Goal: Task Accomplishment & Management: Manage account settings

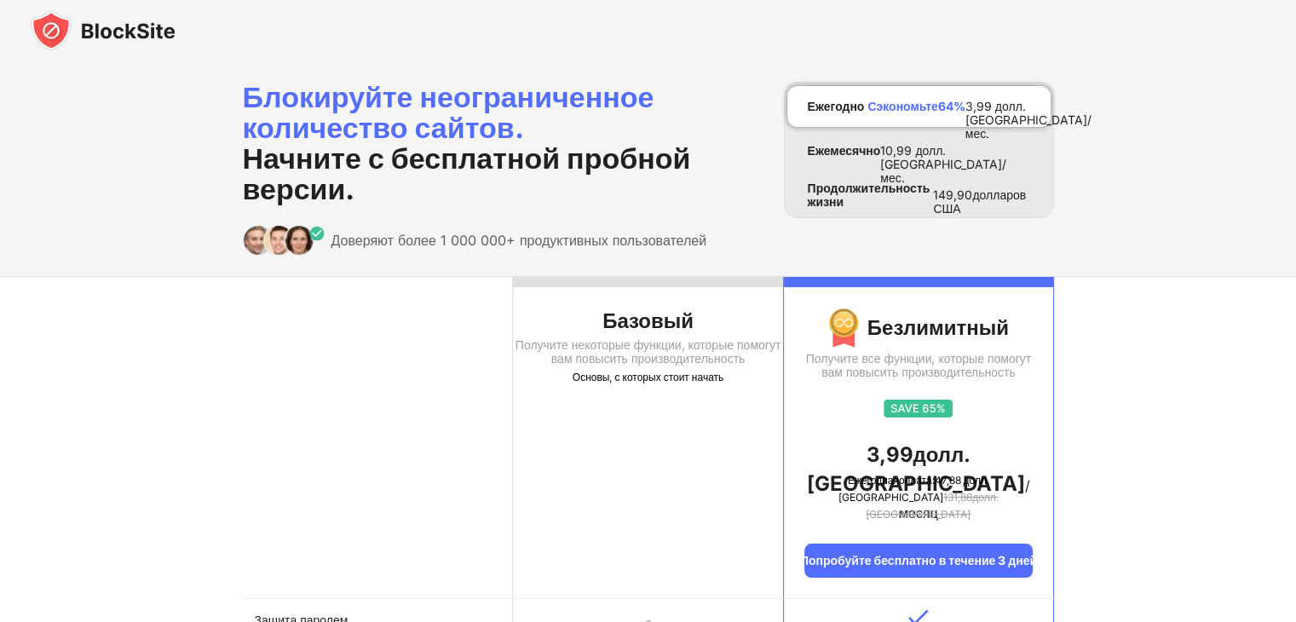
scroll to position [544, 0]
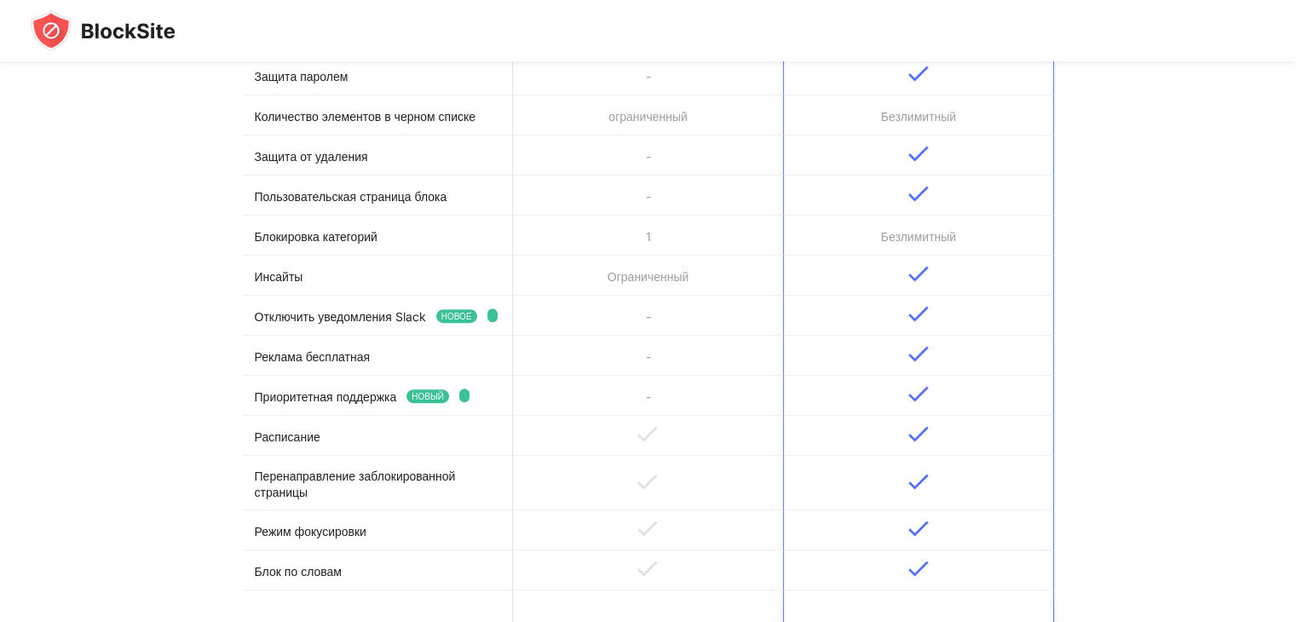
click at [130, 28] on img at bounding box center [103, 30] width 145 height 41
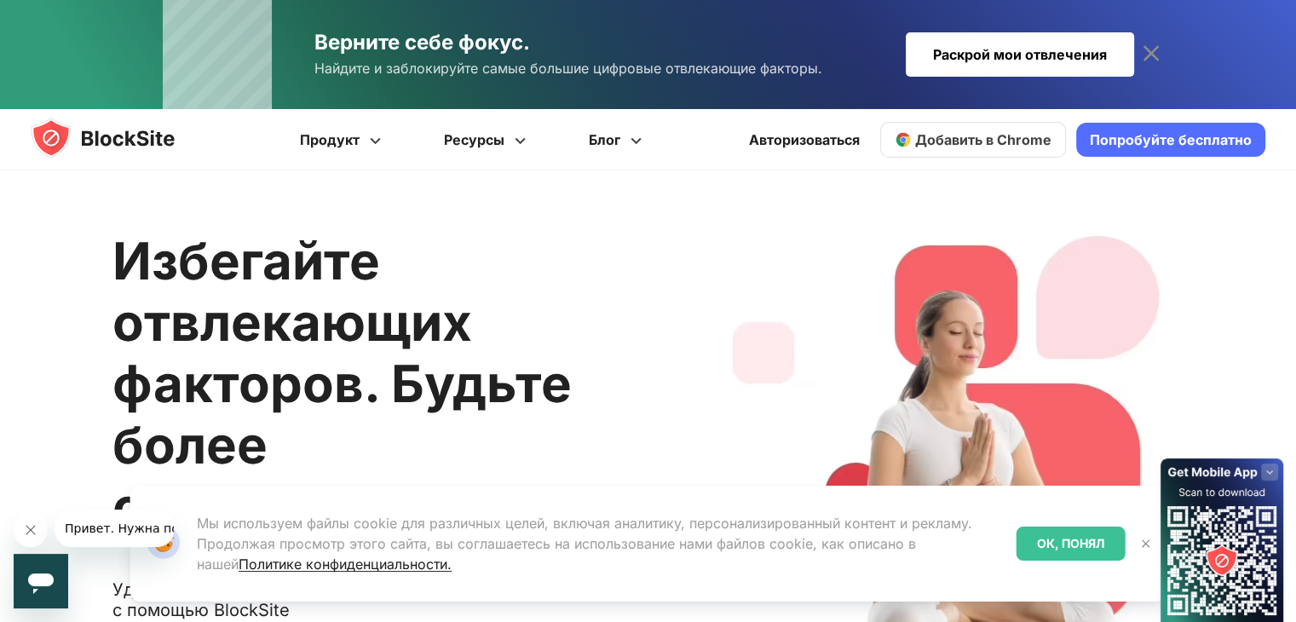
scroll to position [544, 0]
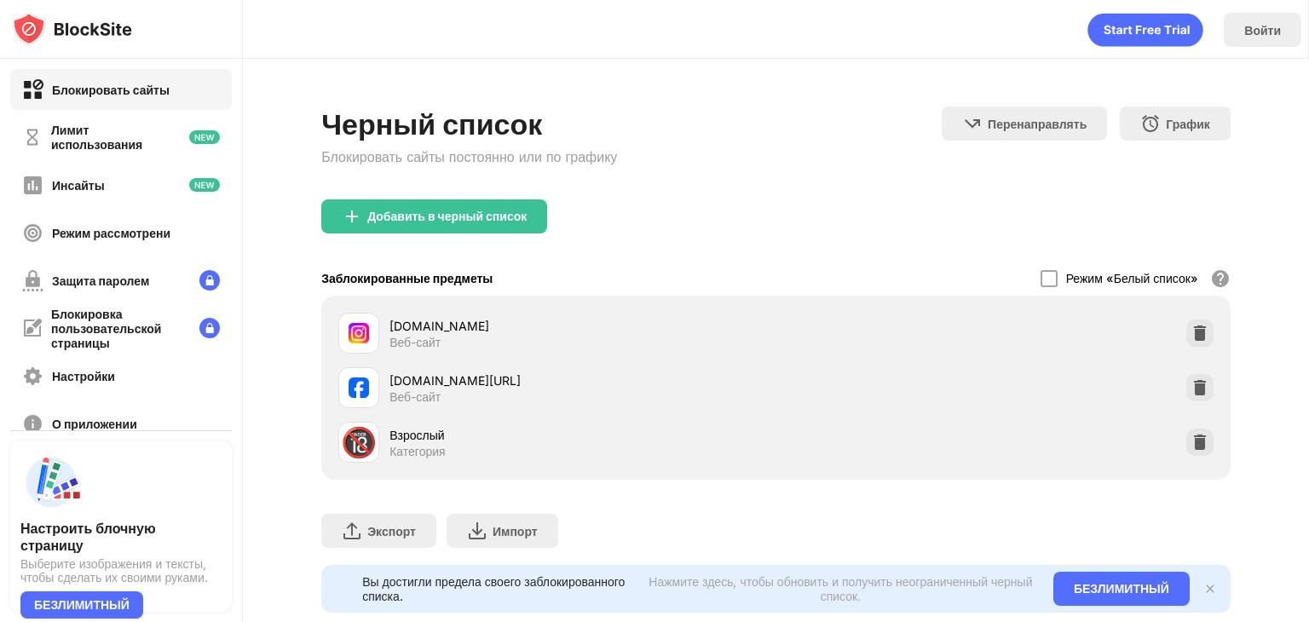
click at [1044, 290] on div "Режим «Белый список» Заблокируйте все веб-сайты, кроме тех, которые находятся в…" at bounding box center [1135, 278] width 190 height 35
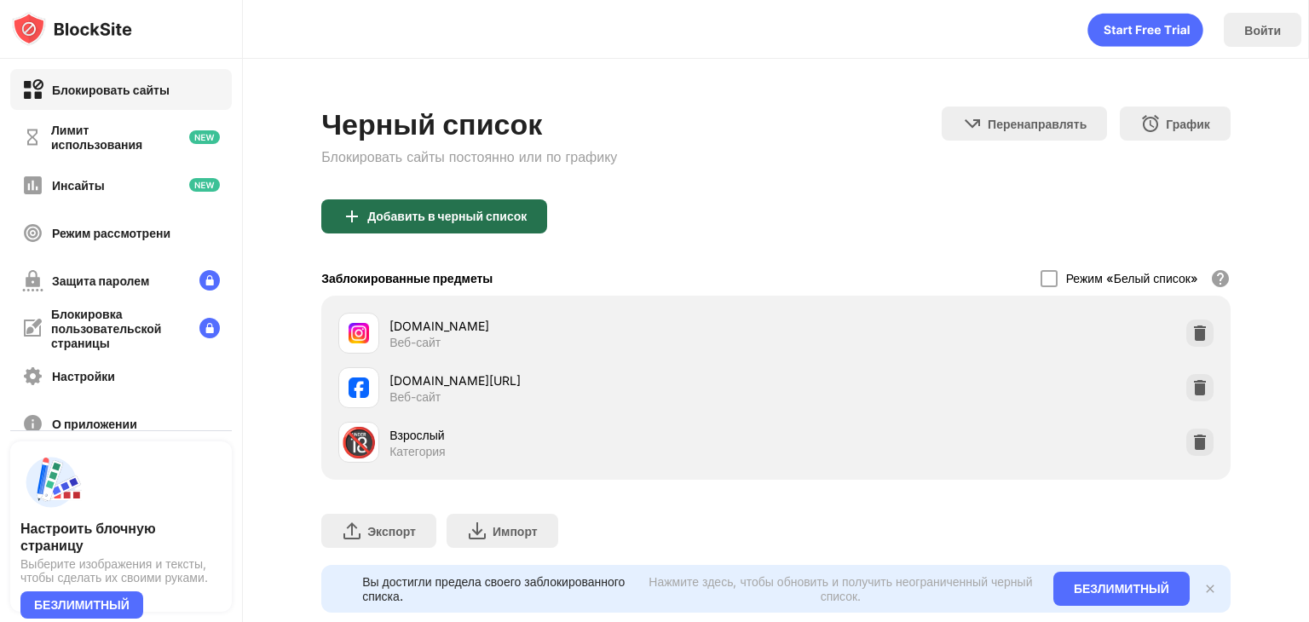
click at [457, 216] on font "Добавить в черный список" at bounding box center [446, 216] width 159 height 14
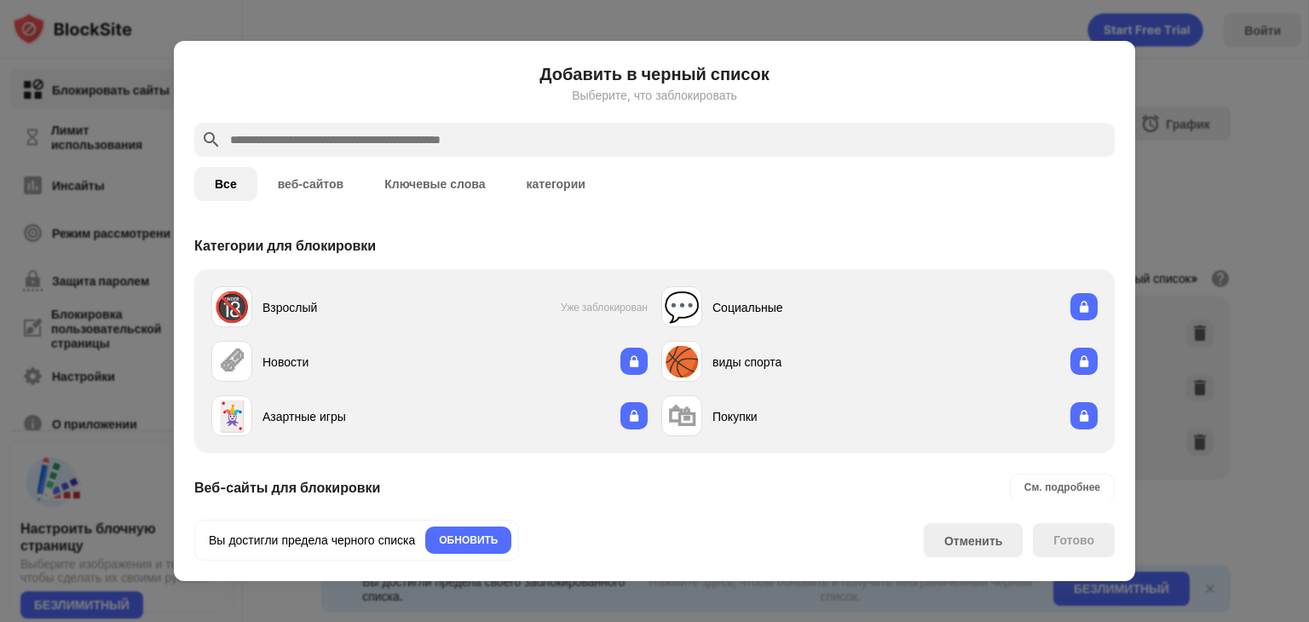
click at [549, 144] on input "text" at bounding box center [667, 139] width 879 height 20
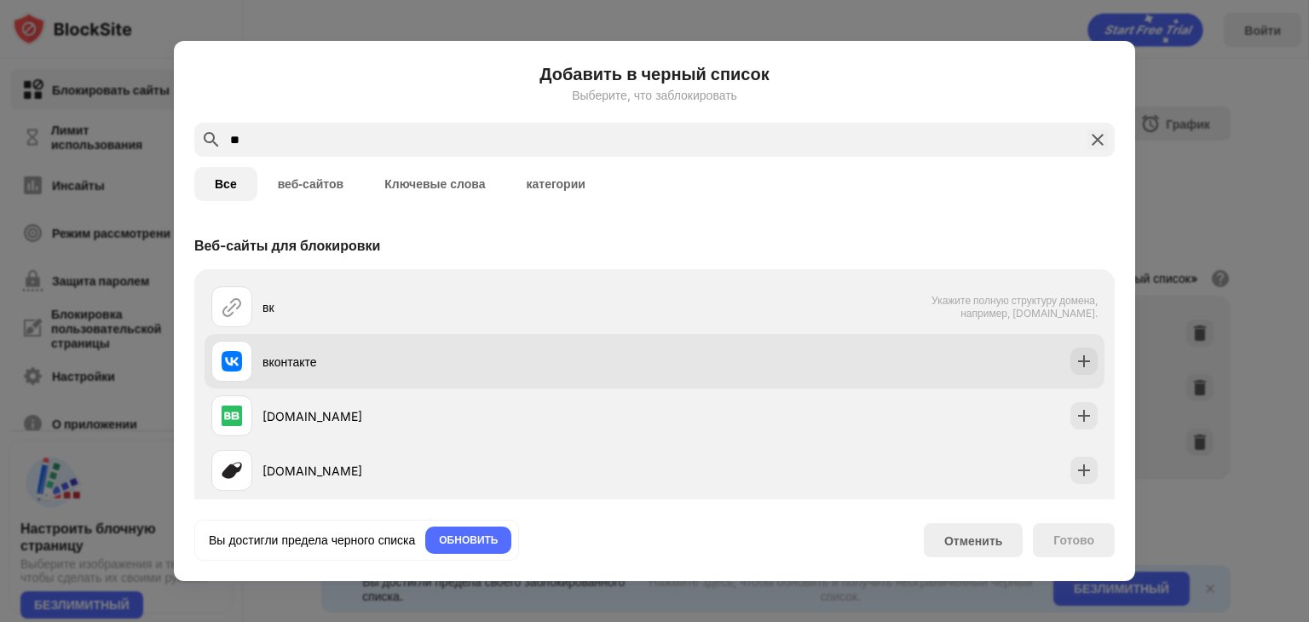
type input "**"
click at [623, 342] on div "вконтакте" at bounding box center [432, 361] width 443 height 41
click at [1075, 363] on img at bounding box center [1083, 361] width 17 height 17
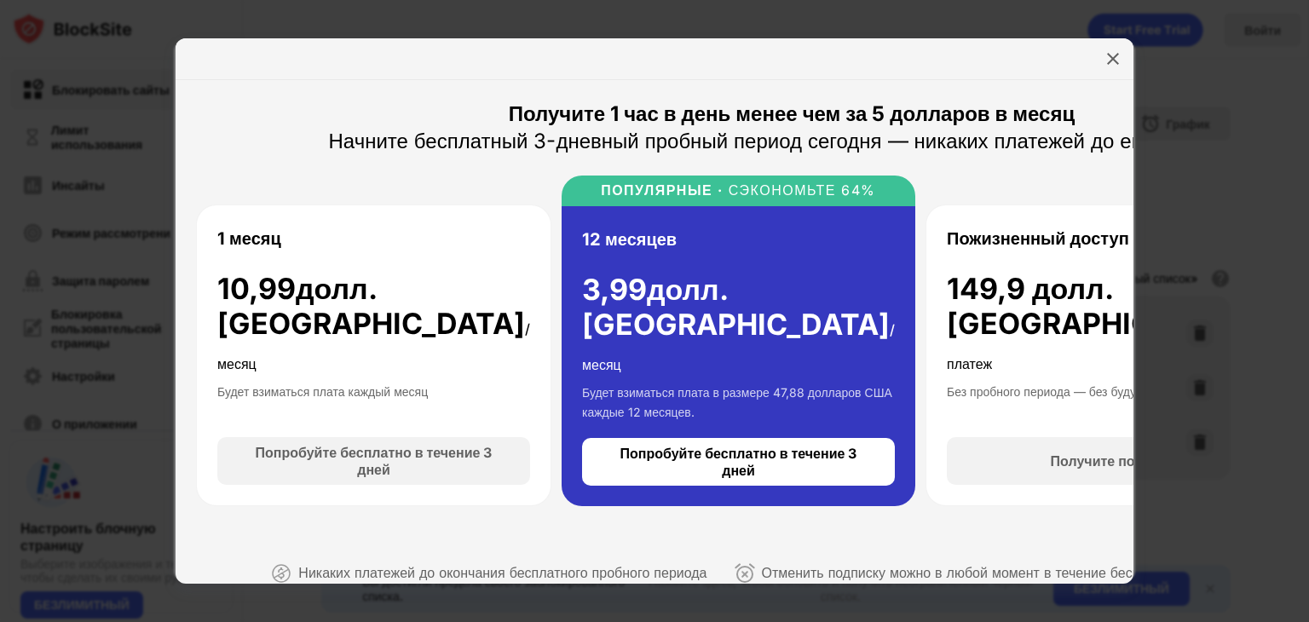
click at [1125, 69] on div at bounding box center [791, 59] width 1232 height 42
click at [1118, 66] on img at bounding box center [1112, 58] width 17 height 17
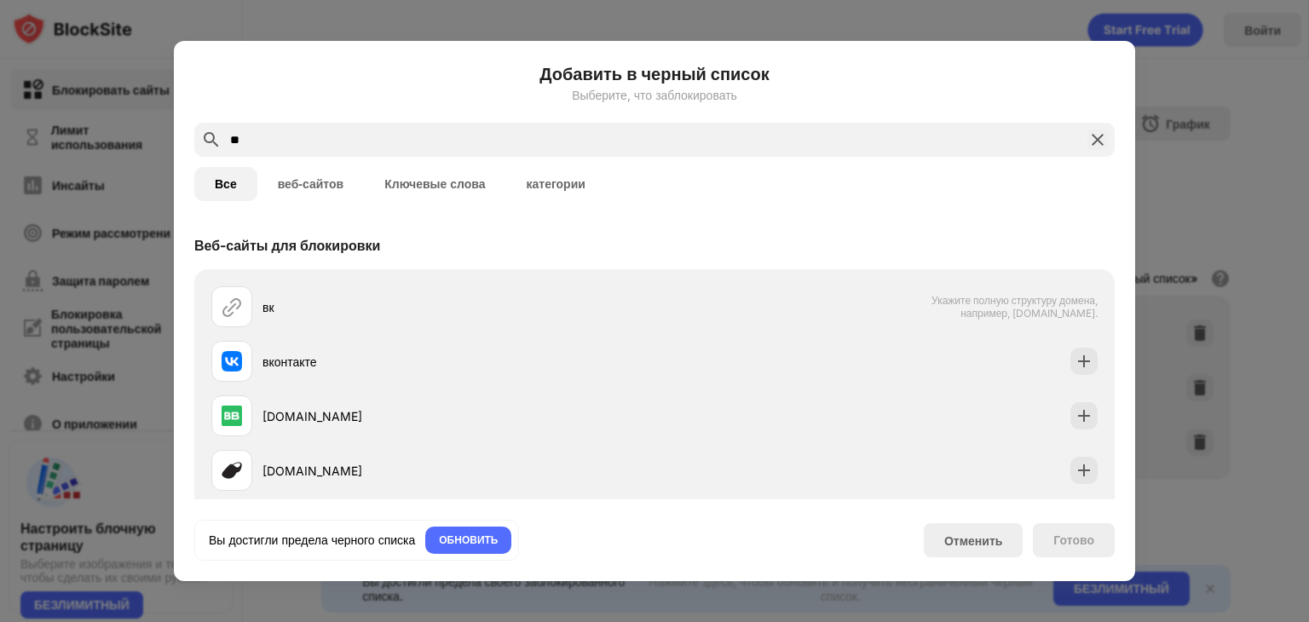
click at [1106, 130] on img at bounding box center [1097, 139] width 20 height 20
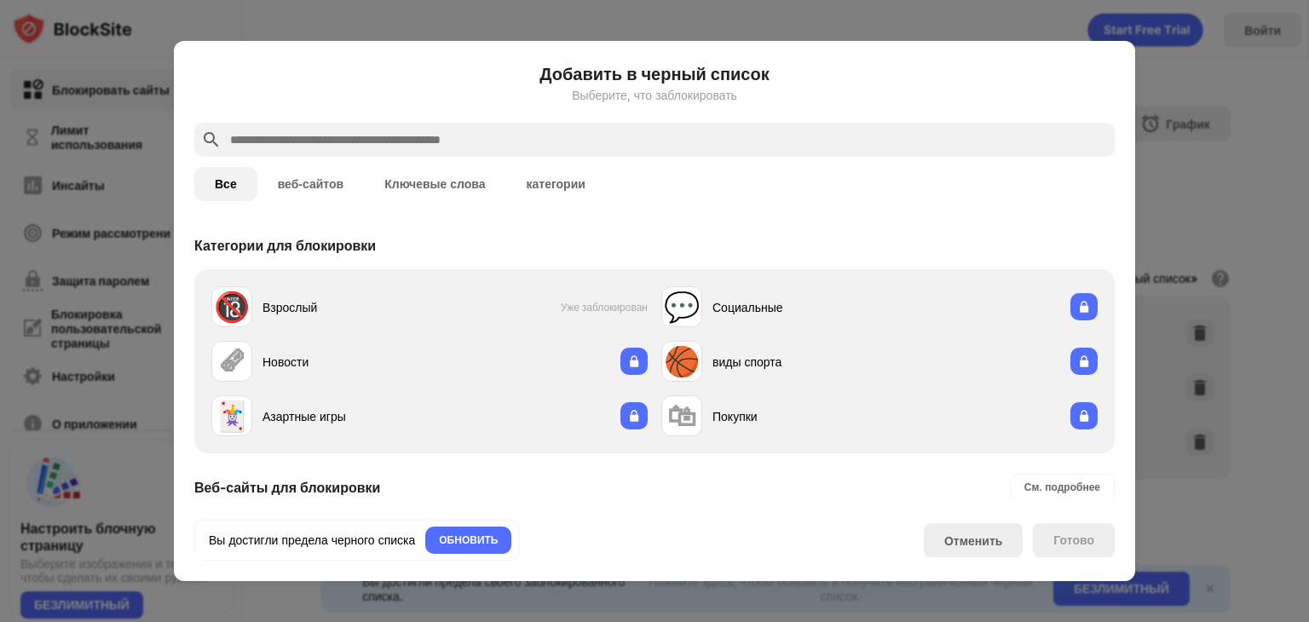
click at [1217, 170] on div at bounding box center [654, 311] width 1309 height 622
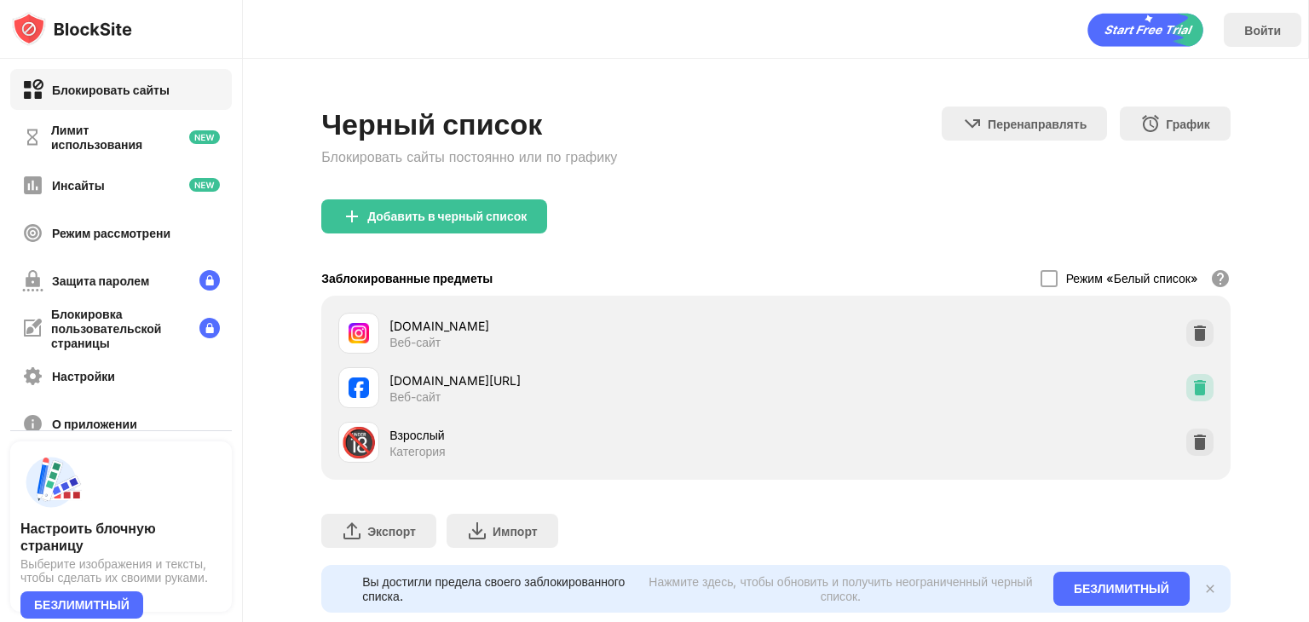
click at [1193, 393] on img at bounding box center [1199, 387] width 17 height 17
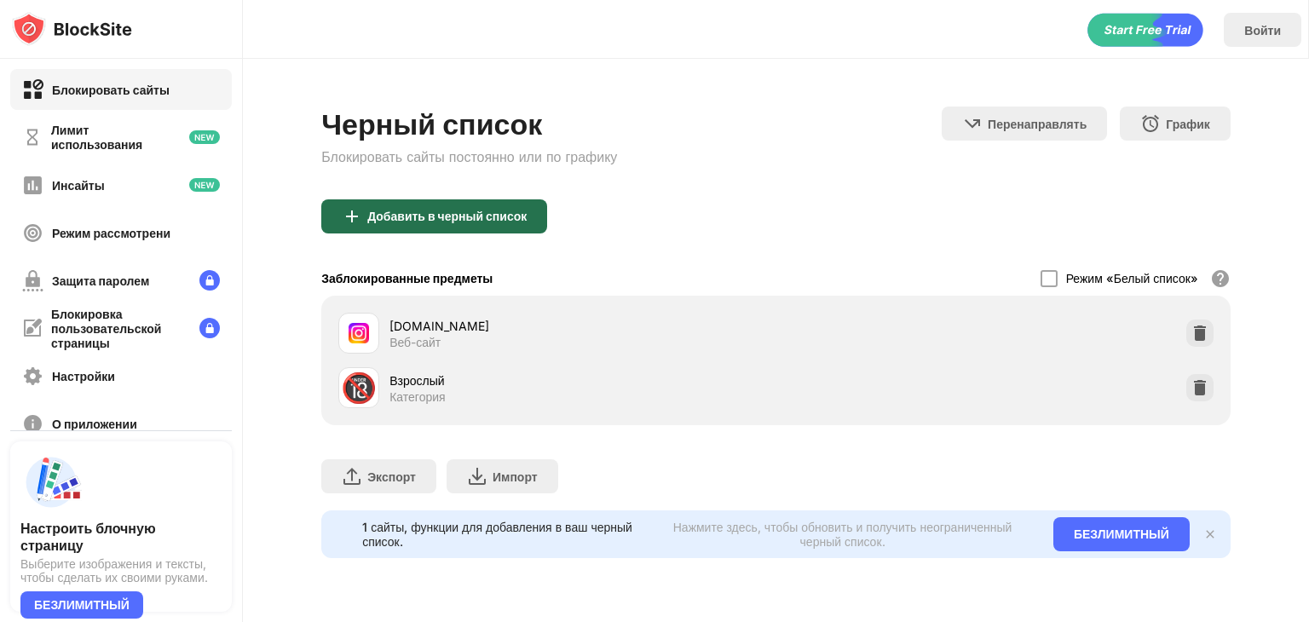
click at [498, 212] on font "Добавить в черный список" at bounding box center [446, 216] width 159 height 14
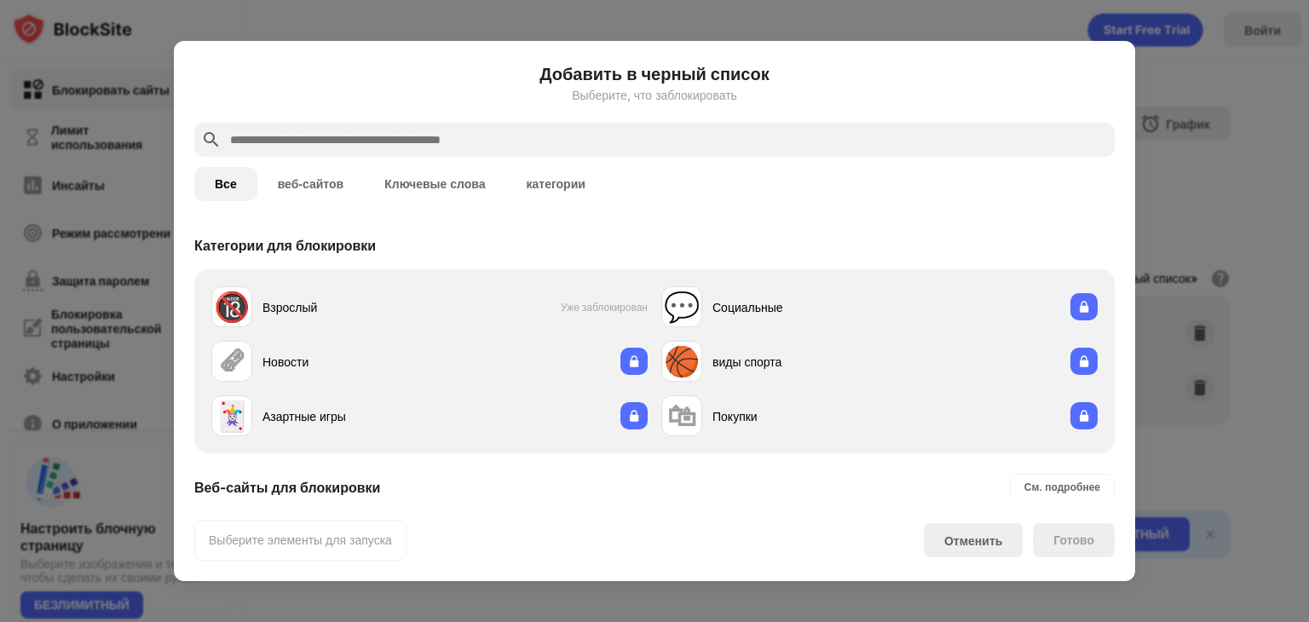
click at [666, 132] on input "text" at bounding box center [667, 139] width 879 height 20
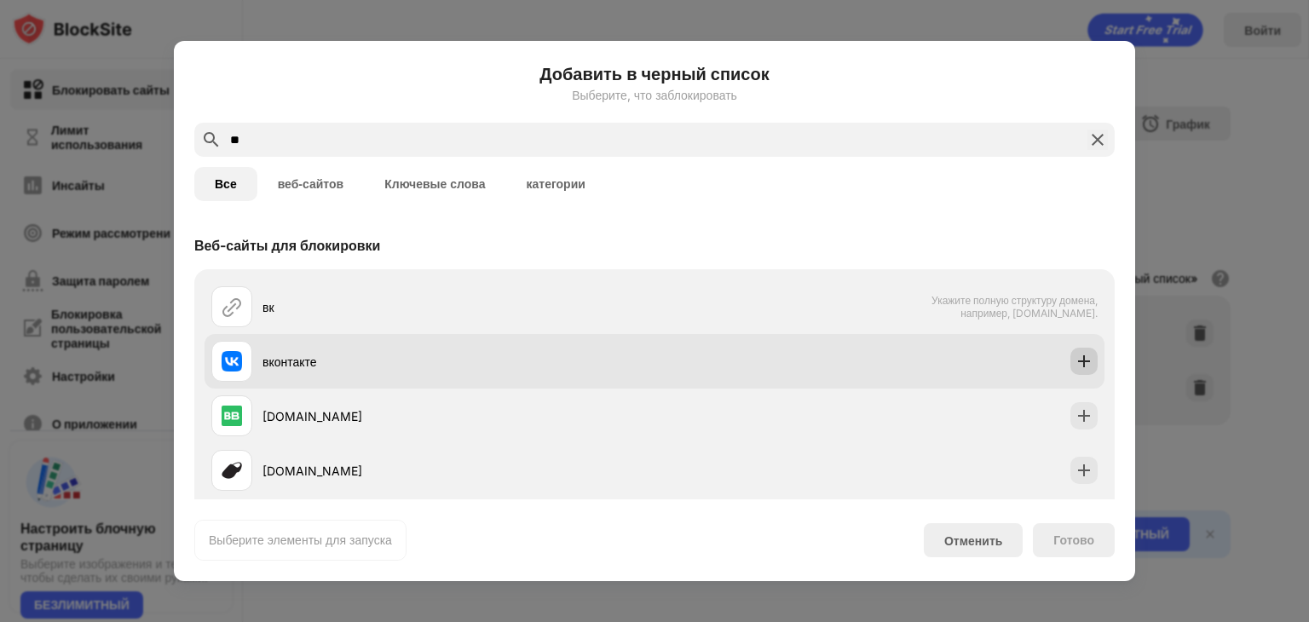
type input "**"
click at [1075, 365] on img at bounding box center [1083, 361] width 17 height 17
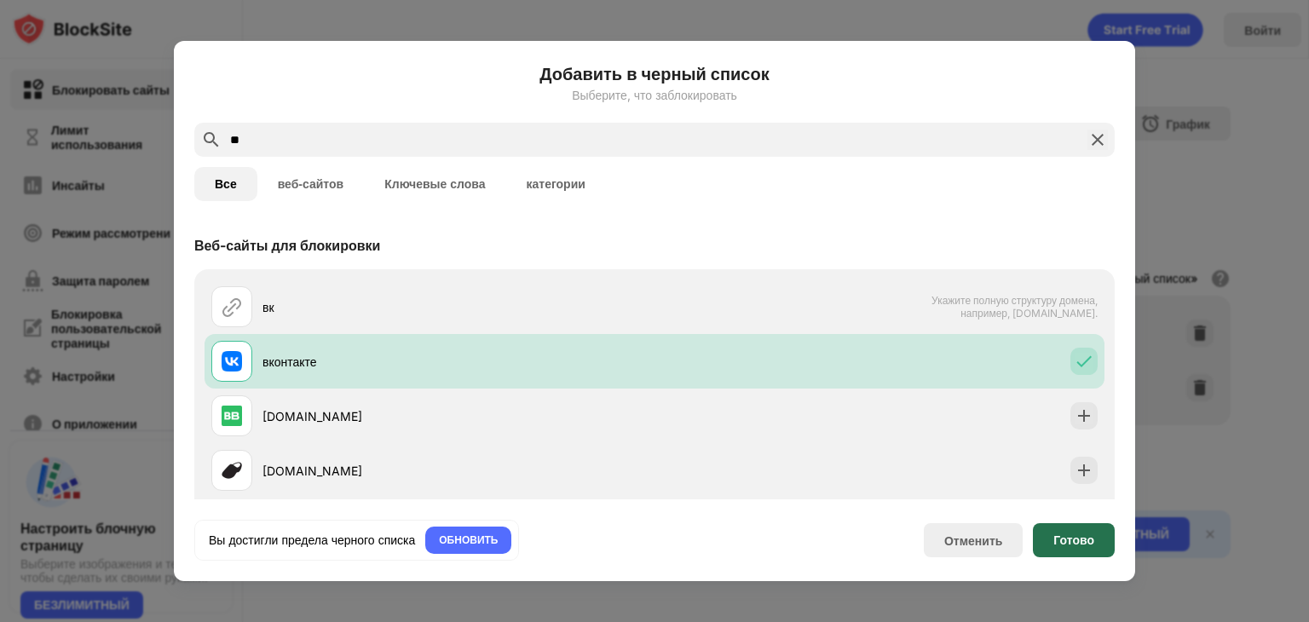
click at [1065, 542] on font "Готово" at bounding box center [1073, 539] width 41 height 14
